Goal: Task Accomplishment & Management: Complete application form

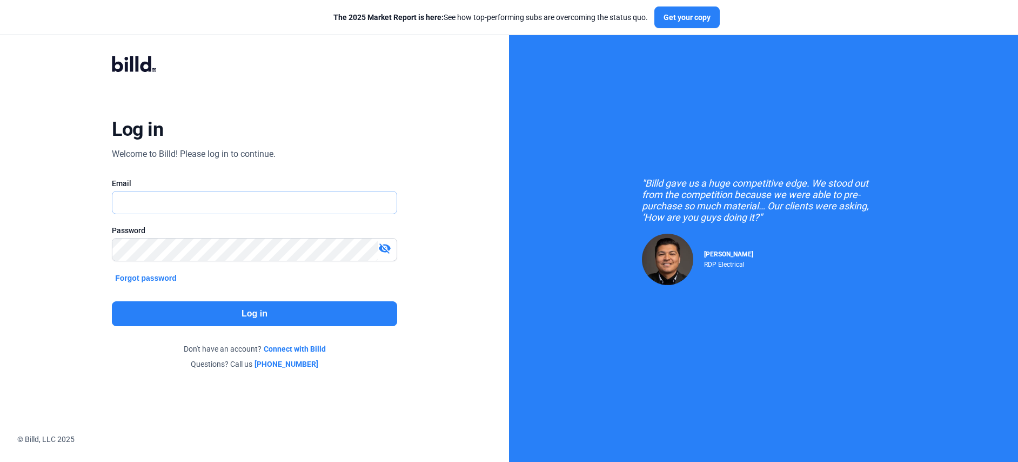
type input "[PERSON_NAME][EMAIL_ADDRESS][PERSON_NAME][DOMAIN_NAME]"
click at [231, 316] on button "Log in" at bounding box center [254, 313] width 285 height 25
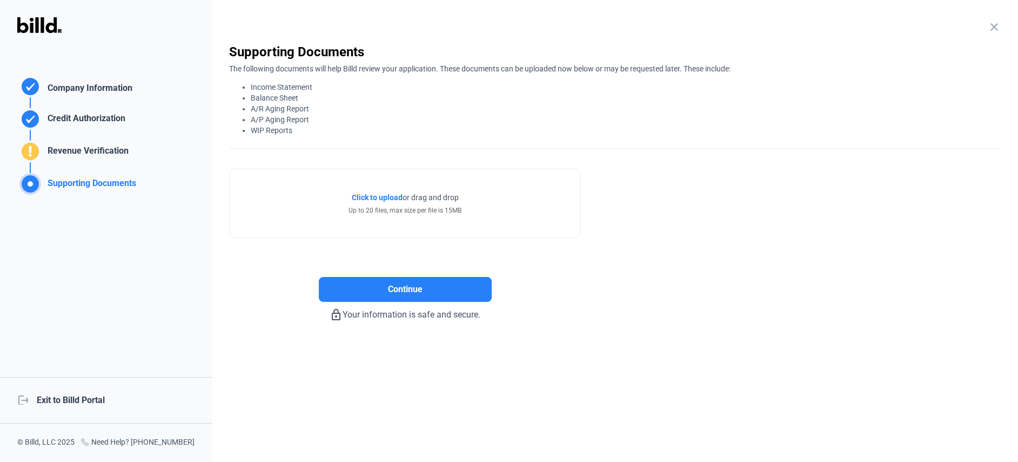
click at [92, 87] on div "Company Information" at bounding box center [87, 90] width 89 height 16
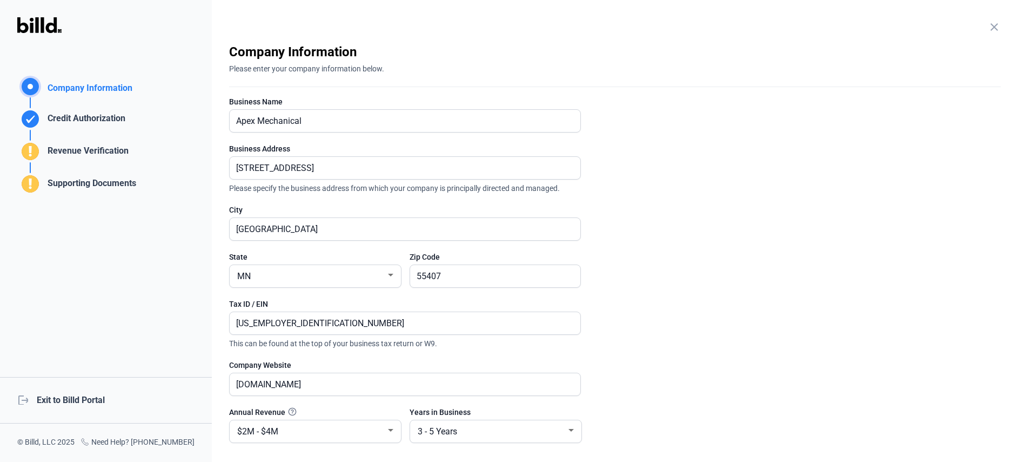
click at [82, 112] on div "Credit Authorization" at bounding box center [84, 121] width 82 height 18
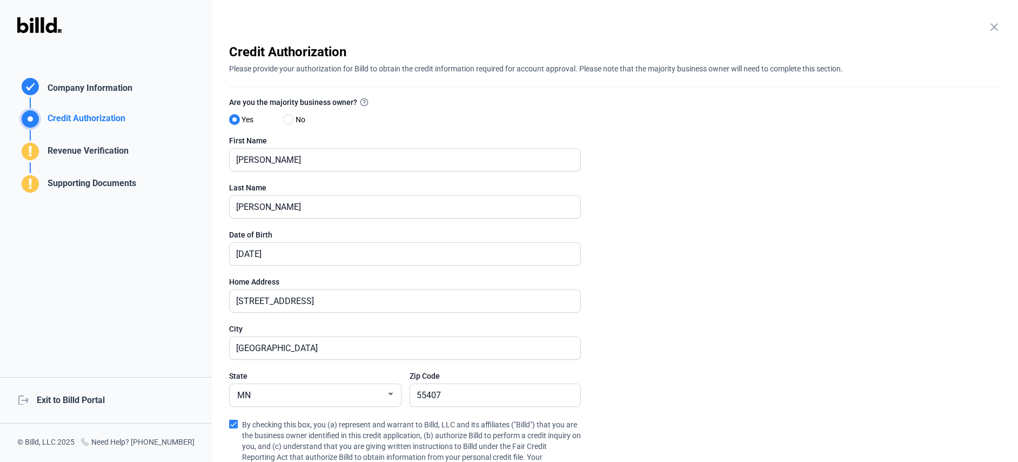
click at [98, 153] on div "Revenue Verification" at bounding box center [85, 153] width 85 height 18
